Goal: Information Seeking & Learning: Learn about a topic

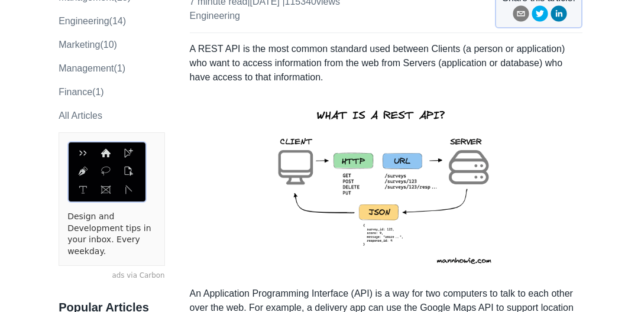
scroll to position [169, 0]
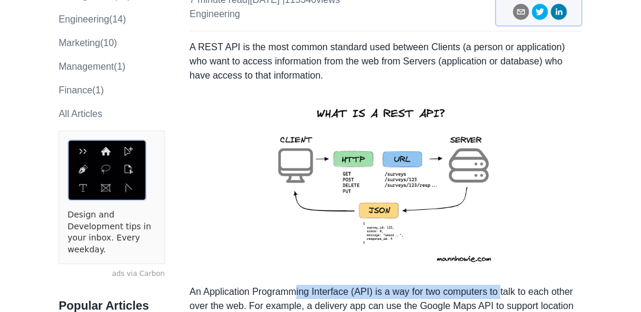
drag, startPoint x: 293, startPoint y: 267, endPoint x: 500, endPoint y: 271, distance: 206.4
click at [500, 285] on p "An Application Programming Interface (API) is a way for two computers to talk t…" at bounding box center [386, 313] width 393 height 57
drag, startPoint x: 500, startPoint y: 271, endPoint x: 473, endPoint y: 273, distance: 27.3
click at [473, 285] on p "An Application Programming Interface (API) is a way for two computers to talk t…" at bounding box center [386, 313] width 393 height 57
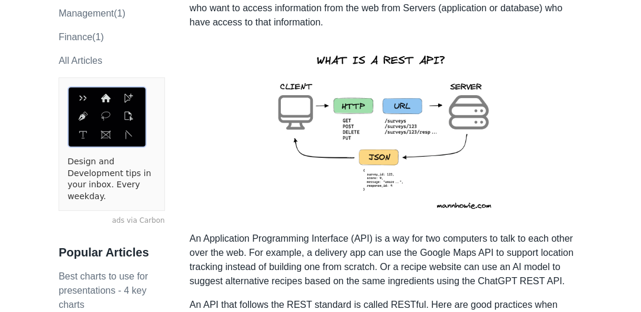
scroll to position [237, 0]
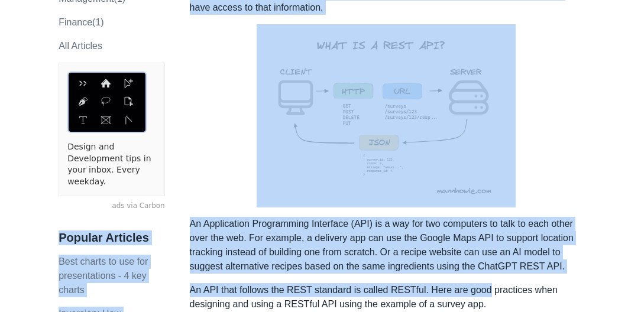
drag, startPoint x: 189, startPoint y: 200, endPoint x: 479, endPoint y: 265, distance: 297.0
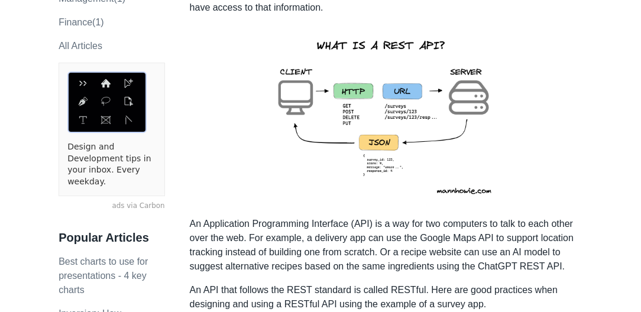
drag, startPoint x: 479, startPoint y: 265, endPoint x: 465, endPoint y: 284, distance: 23.7
click at [465, 284] on p "An API that follows the REST standard is called RESTful. Here are good practice…" at bounding box center [386, 297] width 393 height 28
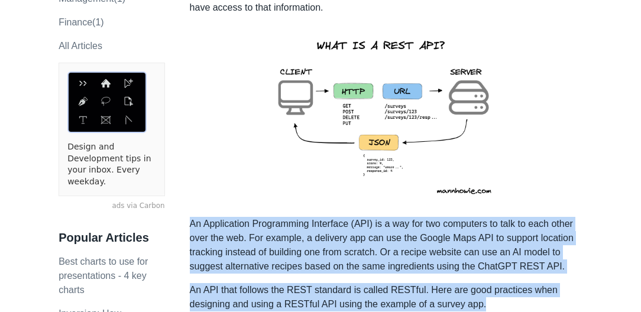
drag, startPoint x: 484, startPoint y: 280, endPoint x: 190, endPoint y: 192, distance: 307.3
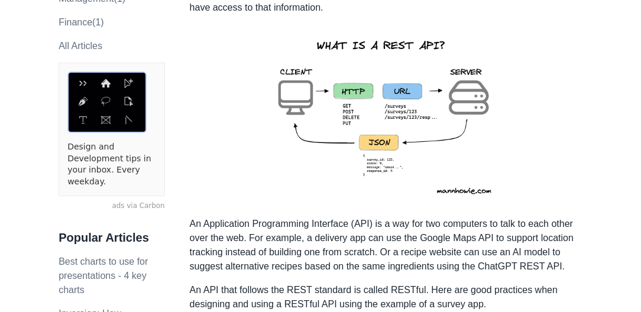
drag, startPoint x: 190, startPoint y: 192, endPoint x: 189, endPoint y: 203, distance: 11.3
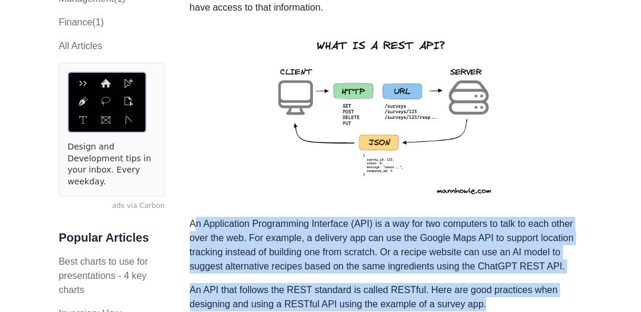
drag, startPoint x: 193, startPoint y: 198, endPoint x: 492, endPoint y: 282, distance: 310.3
click at [486, 283] on p "An API that follows the REST standard is called RESTful. Here are good practice…" at bounding box center [386, 297] width 393 height 28
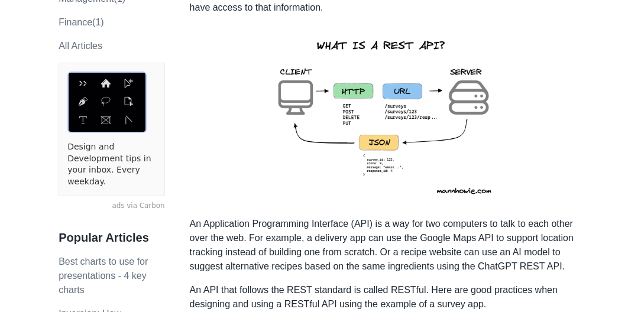
drag, startPoint x: 480, startPoint y: 282, endPoint x: 186, endPoint y: 194, distance: 306.9
click at [190, 217] on p "An Application Programming Interface (API) is a way for two computers to talk t…" at bounding box center [386, 245] width 393 height 57
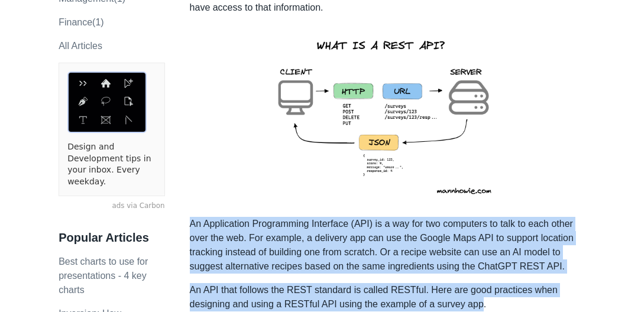
drag, startPoint x: 190, startPoint y: 196, endPoint x: 476, endPoint y: 275, distance: 296.9
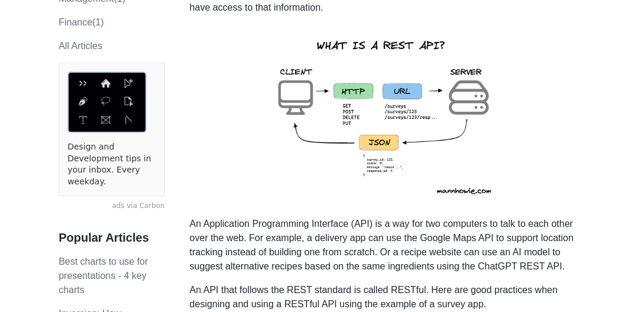
drag, startPoint x: 476, startPoint y: 275, endPoint x: 486, endPoint y: 280, distance: 10.6
click at [486, 283] on p "An API that follows the REST standard is called RESTful. Here are good practice…" at bounding box center [386, 297] width 393 height 28
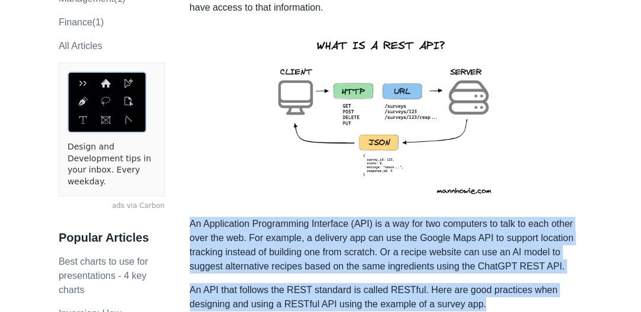
drag, startPoint x: 490, startPoint y: 283, endPoint x: 192, endPoint y: 195, distance: 311.4
drag, startPoint x: 192, startPoint y: 195, endPoint x: 195, endPoint y: 202, distance: 7.9
click at [195, 217] on p "An Application Programming Interface (API) is a way for two computers to talk t…" at bounding box center [386, 245] width 393 height 57
